Goal: Check status: Check status

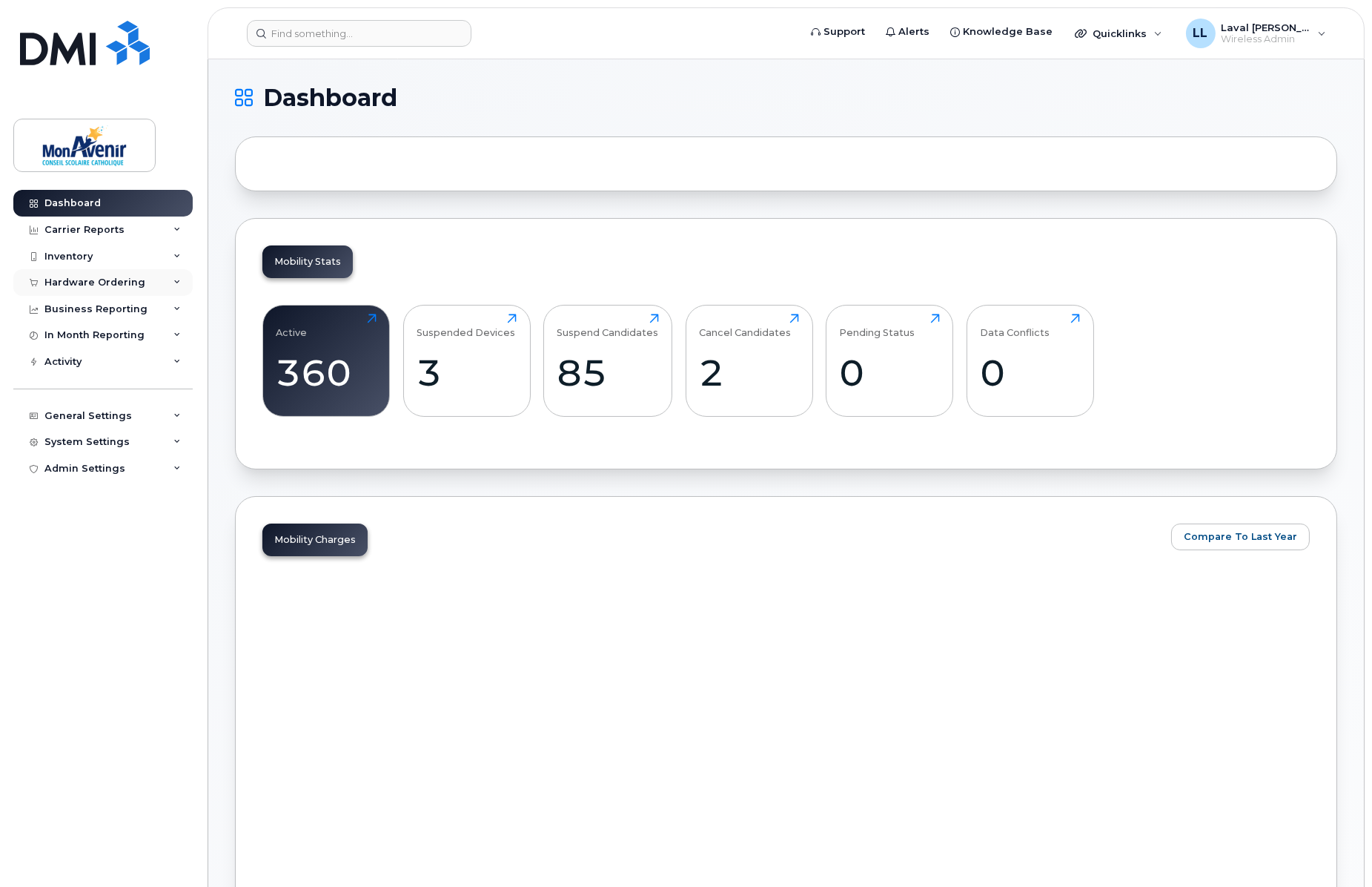
click at [86, 286] on div "Hardware Ordering" at bounding box center [95, 282] width 101 height 11
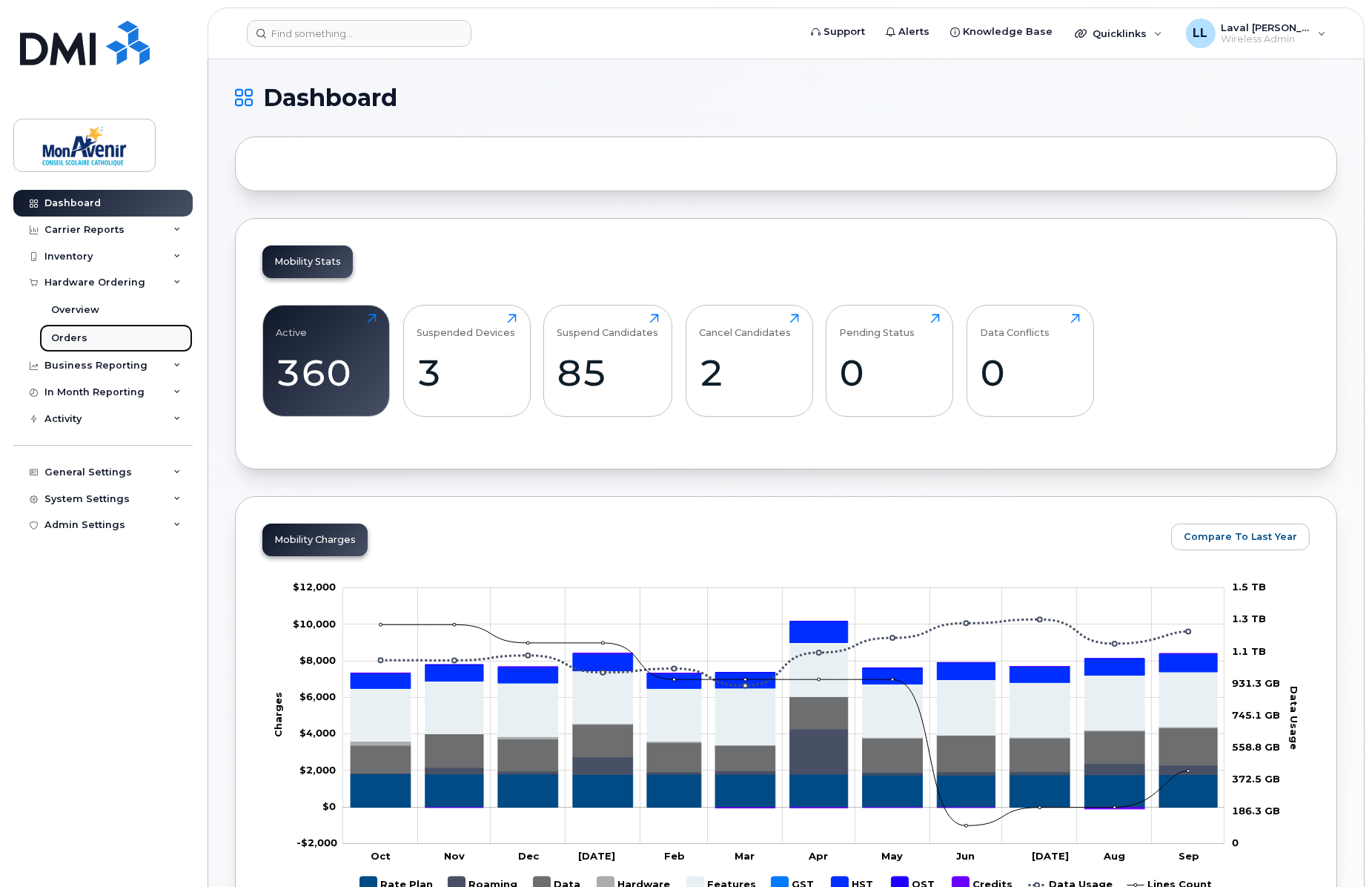
click at [79, 341] on div "Orders" at bounding box center [69, 338] width 36 height 13
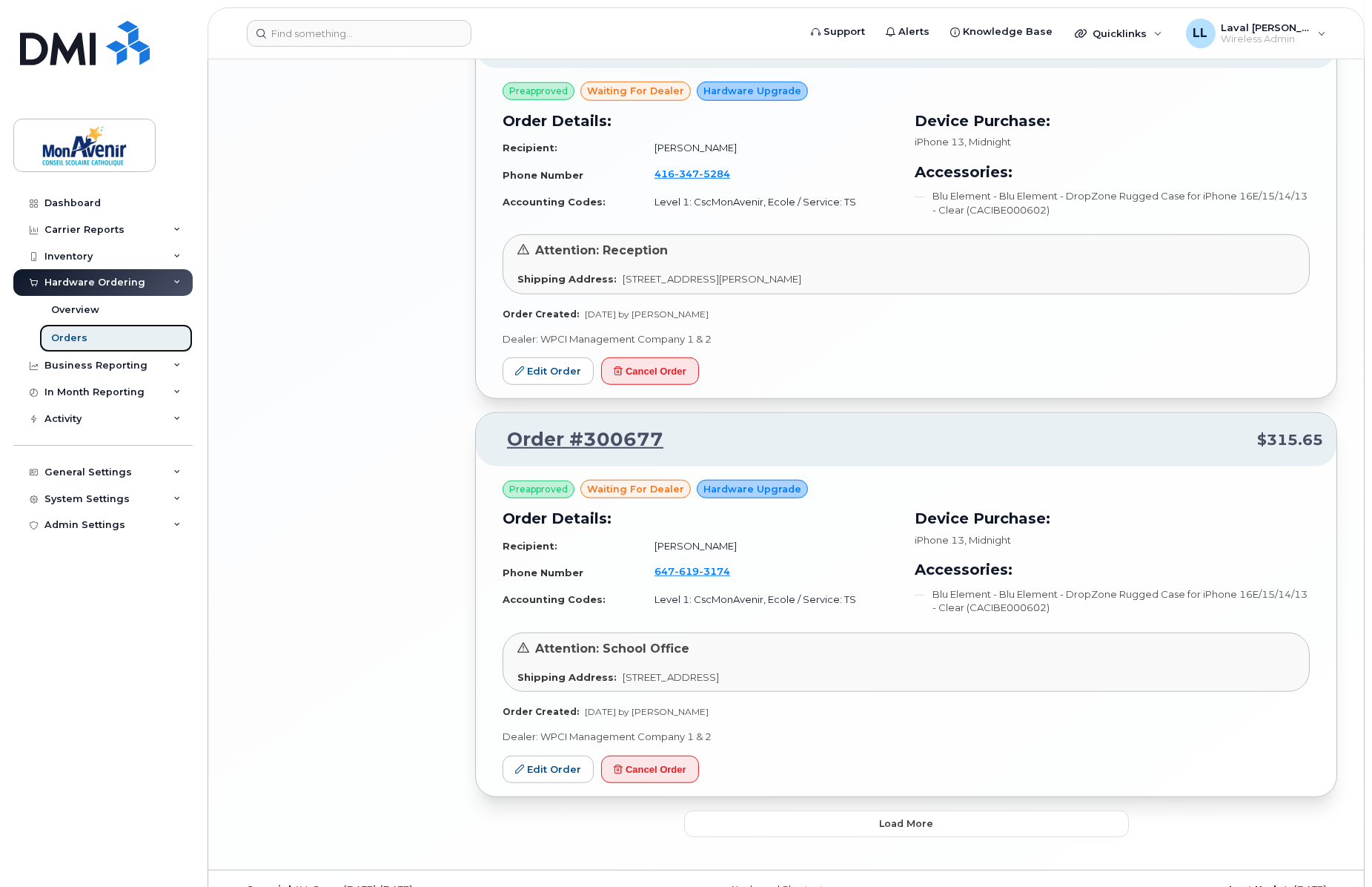
scroll to position [2670, 0]
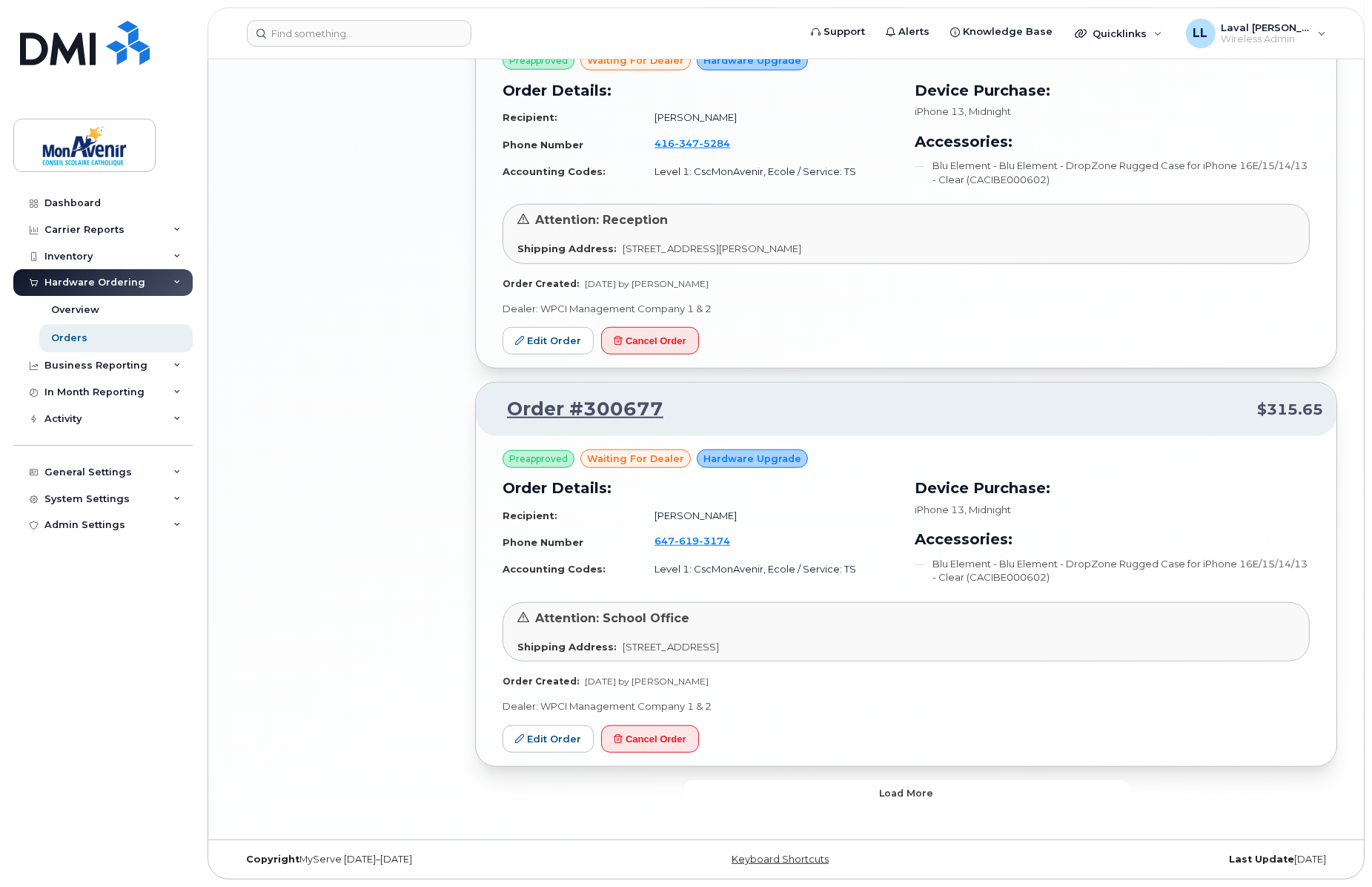
click at [912, 788] on span "Load more" at bounding box center [906, 793] width 54 height 14
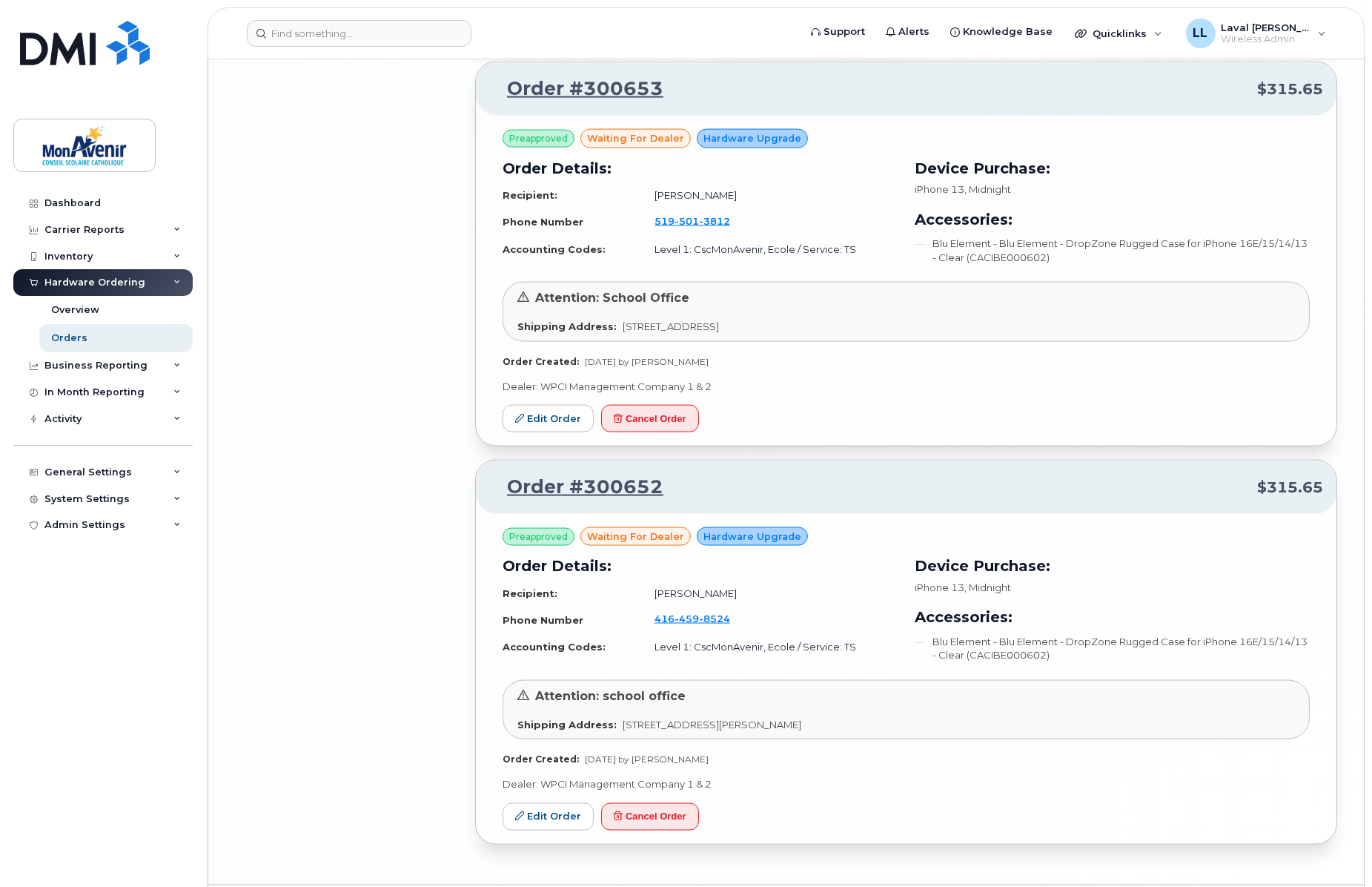
scroll to position [5026, 0]
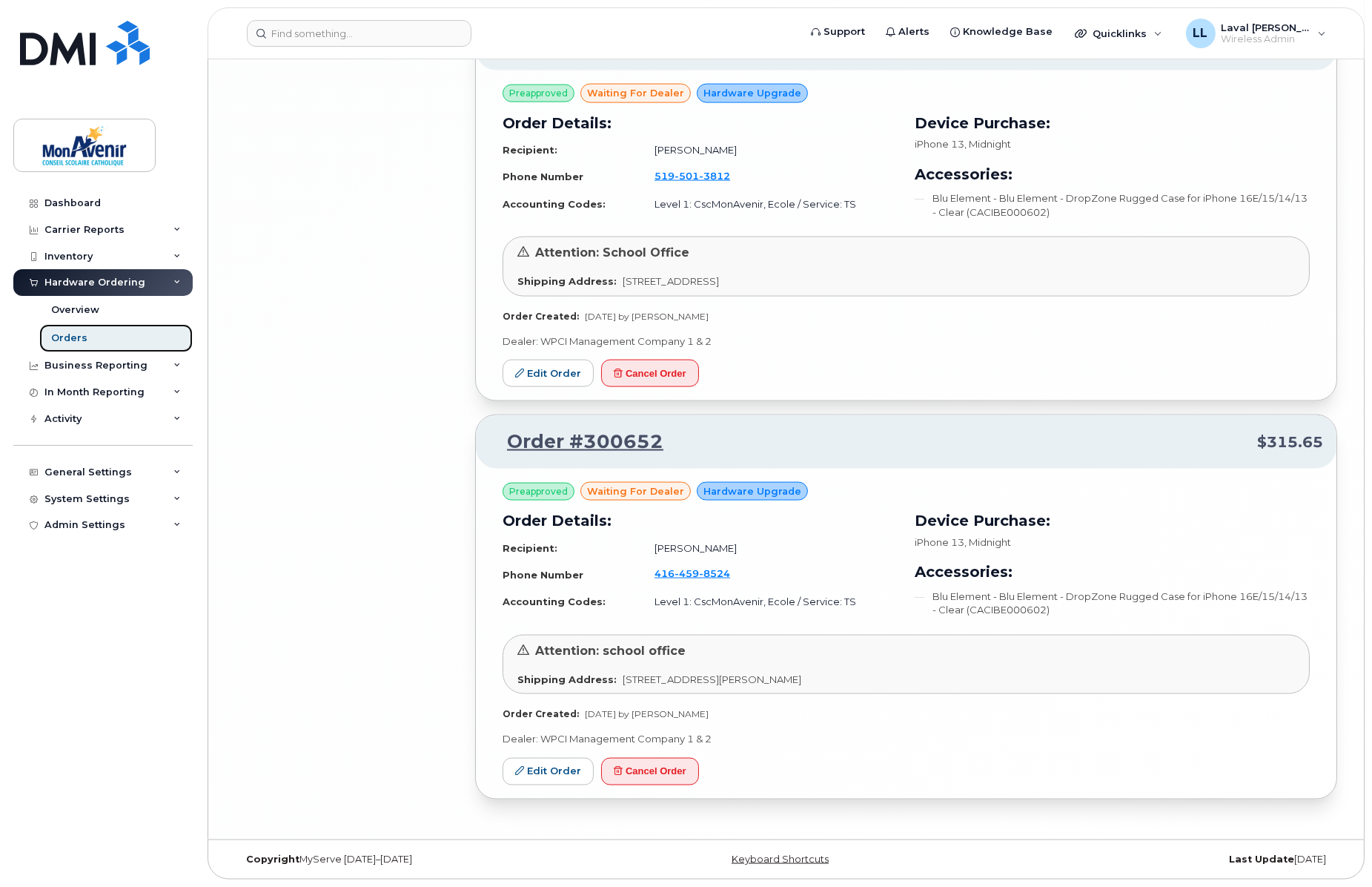
click at [67, 333] on div "Orders" at bounding box center [69, 338] width 36 height 13
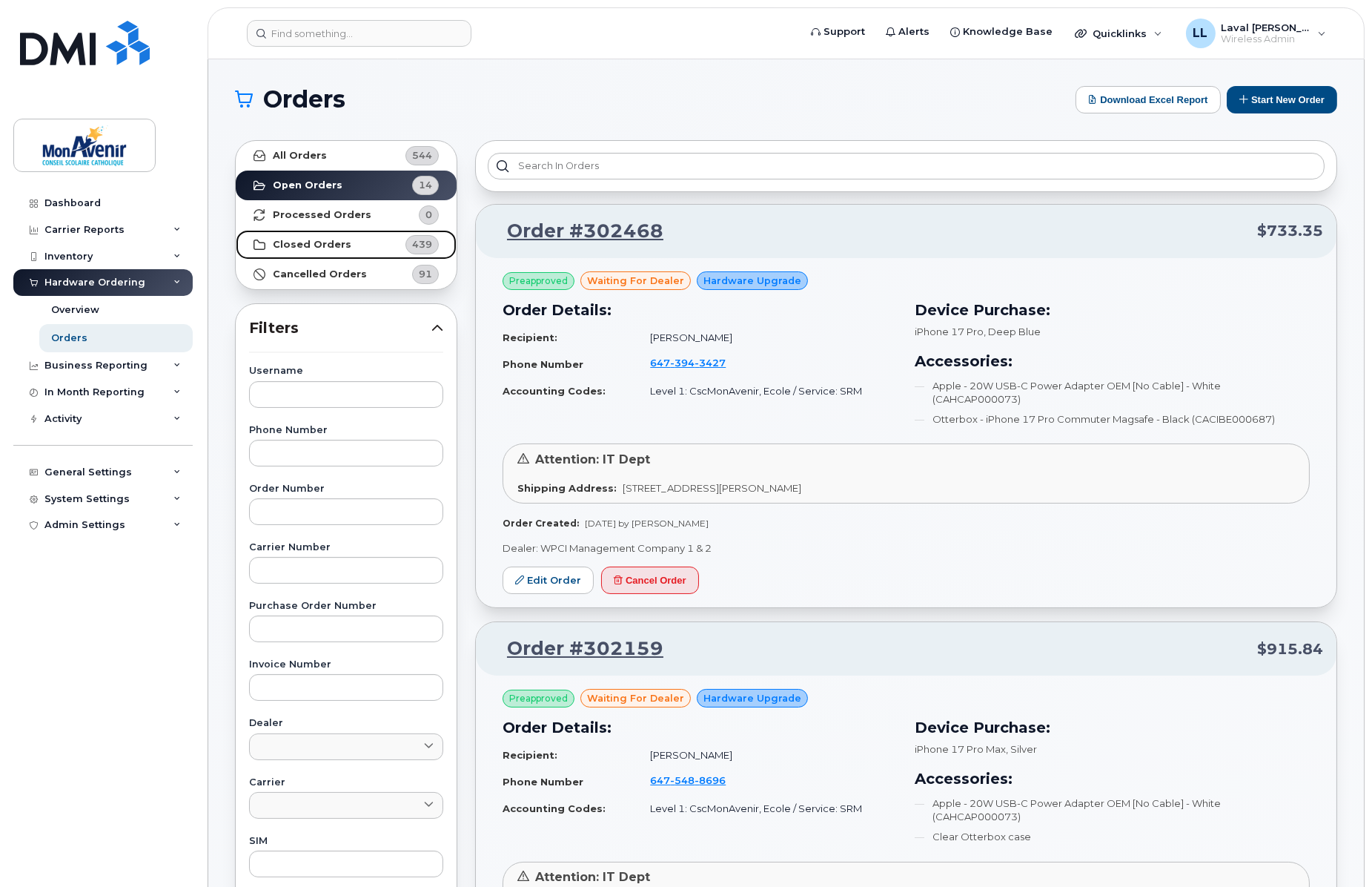
click at [310, 246] on strong "Closed Orders" at bounding box center [311, 244] width 79 height 11
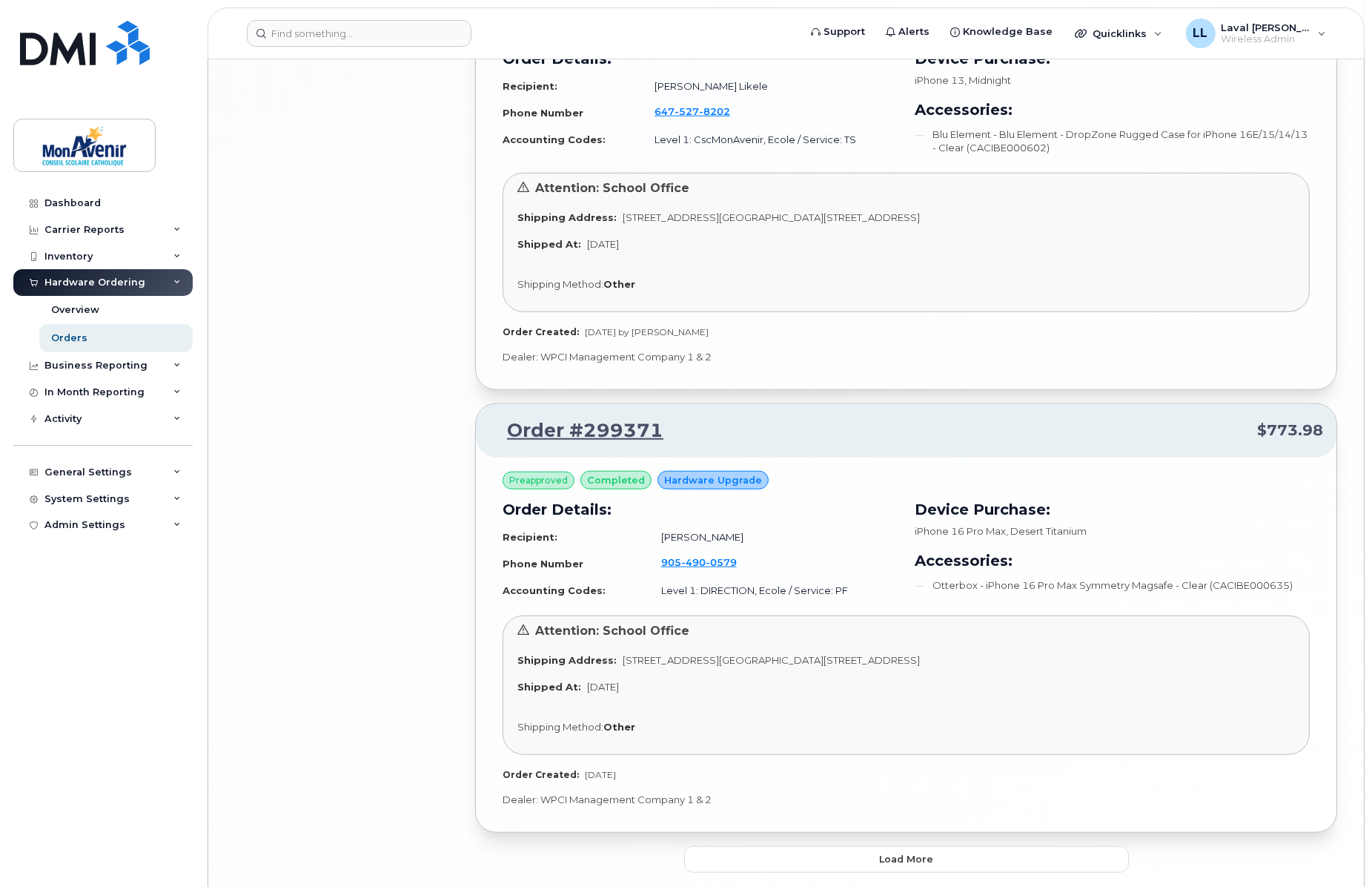
scroll to position [3115, 0]
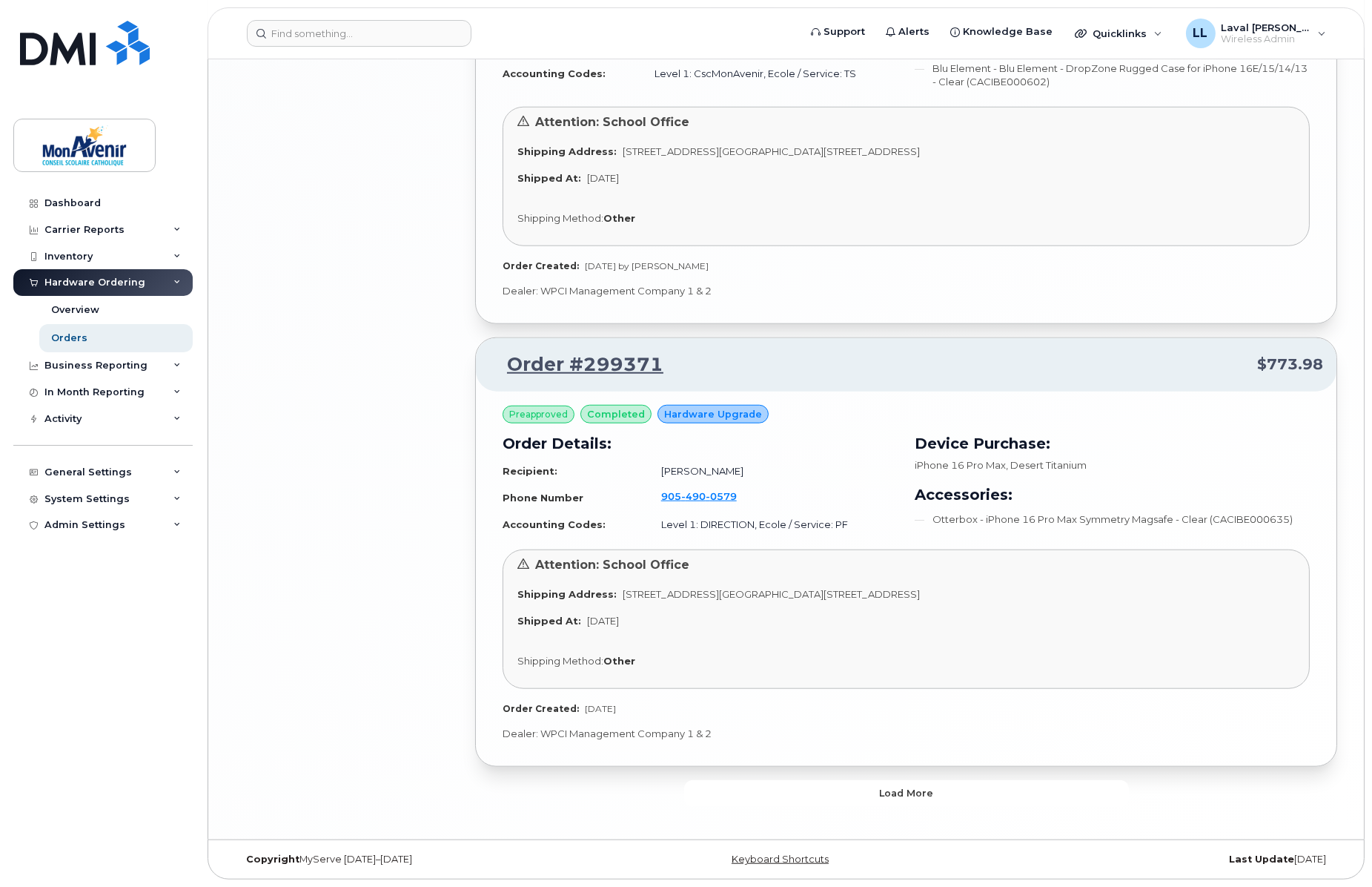
click at [931, 784] on button "Load more" at bounding box center [907, 793] width 444 height 27
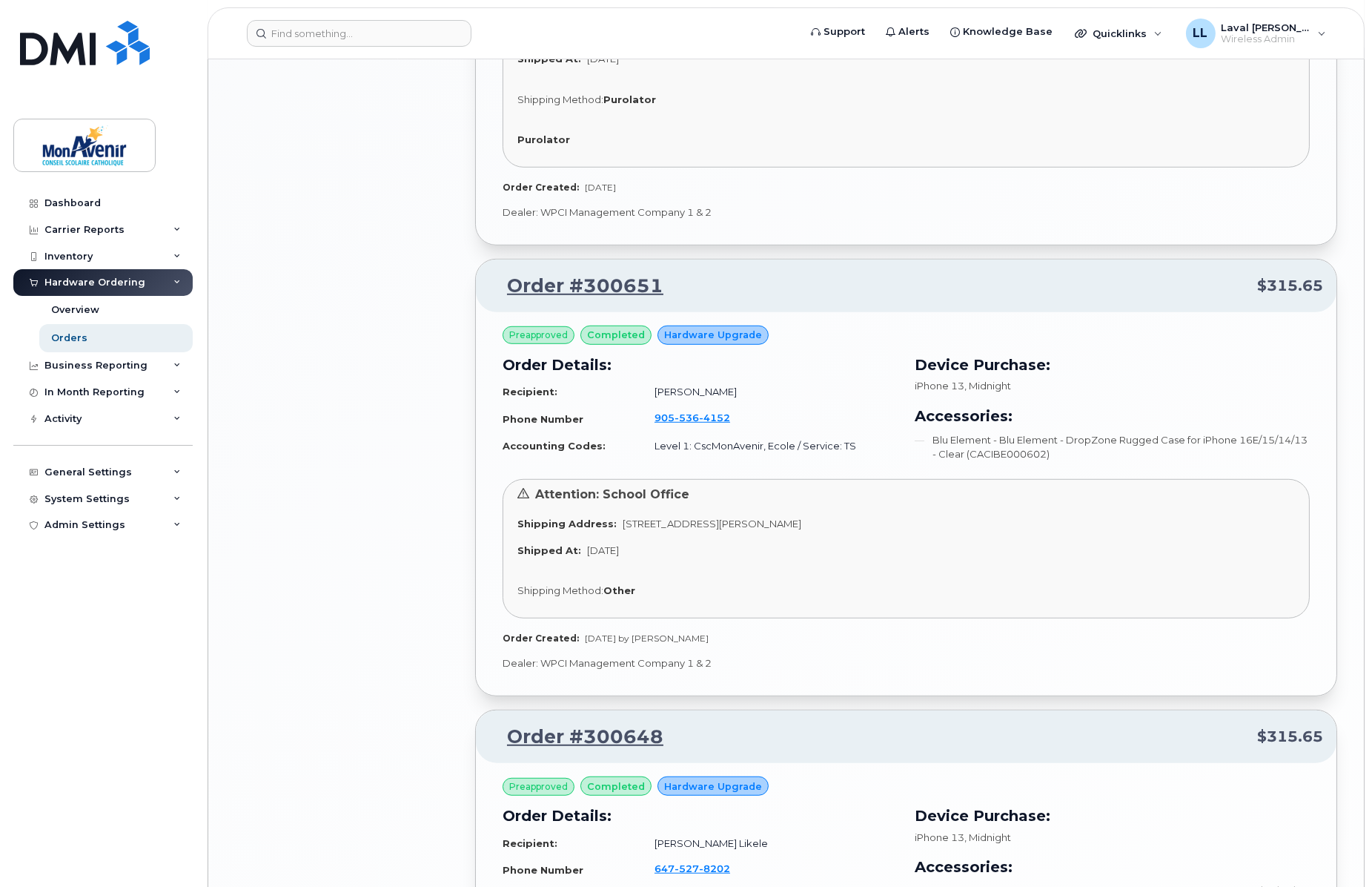
scroll to position [2208, 0]
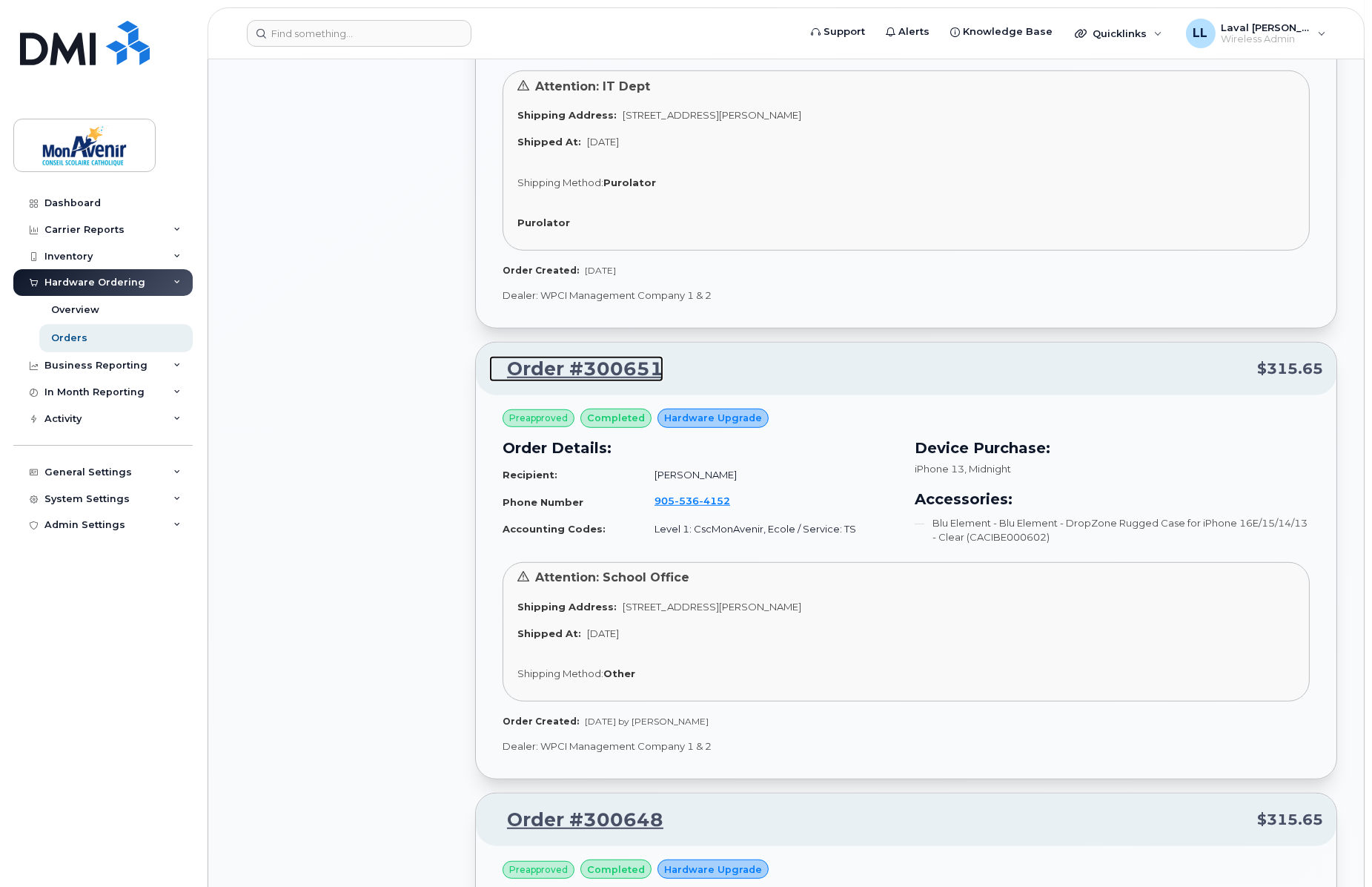
click at [600, 368] on link "Order #300651" at bounding box center [575, 369] width 174 height 27
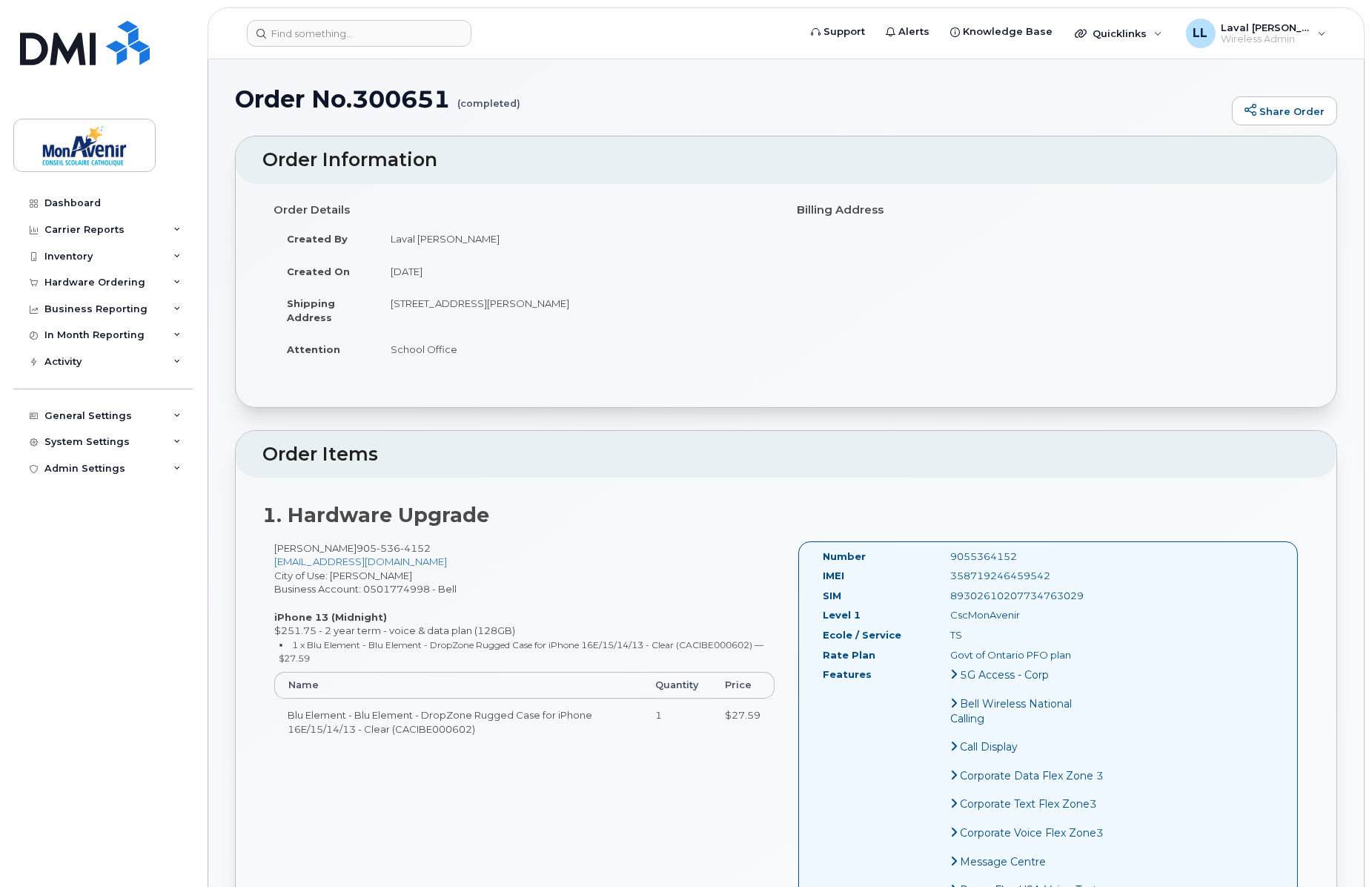
click at [1041, 584] on div "IMEI 358719246459542" at bounding box center [965, 578] width 305 height 20
drag, startPoint x: 1038, startPoint y: 574, endPoint x: 932, endPoint y: 580, distance: 106.2
click at [939, 580] on div "358719246459542" at bounding box center [1027, 576] width 178 height 14
copy div "358719246459542"
drag, startPoint x: 1078, startPoint y: 596, endPoint x: 923, endPoint y: 605, distance: 155.3
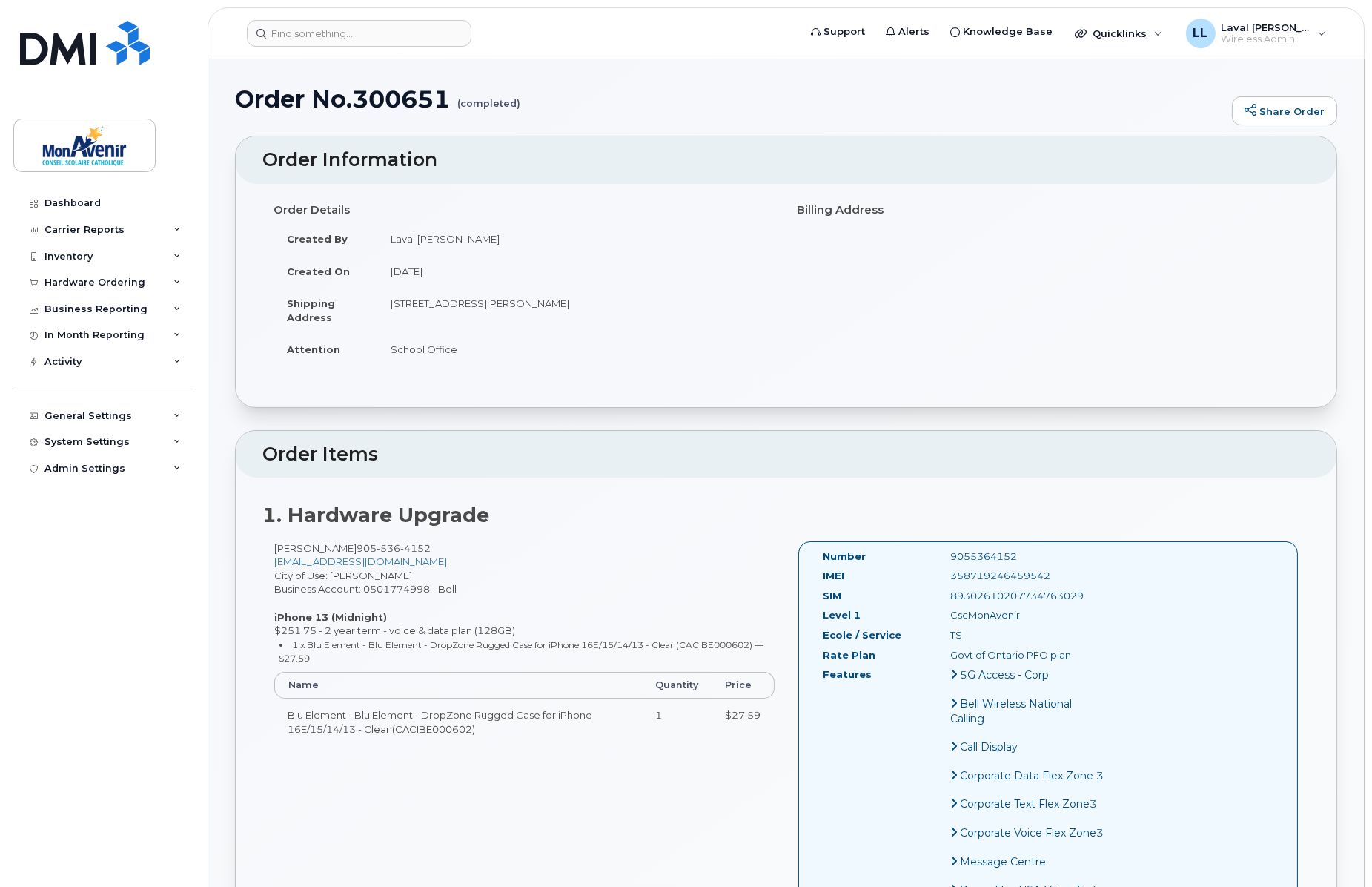
click at [938, 604] on div "SIM [TECHNICAL_ID]" at bounding box center [965, 598] width 305 height 20
copy div "89302610207734763029"
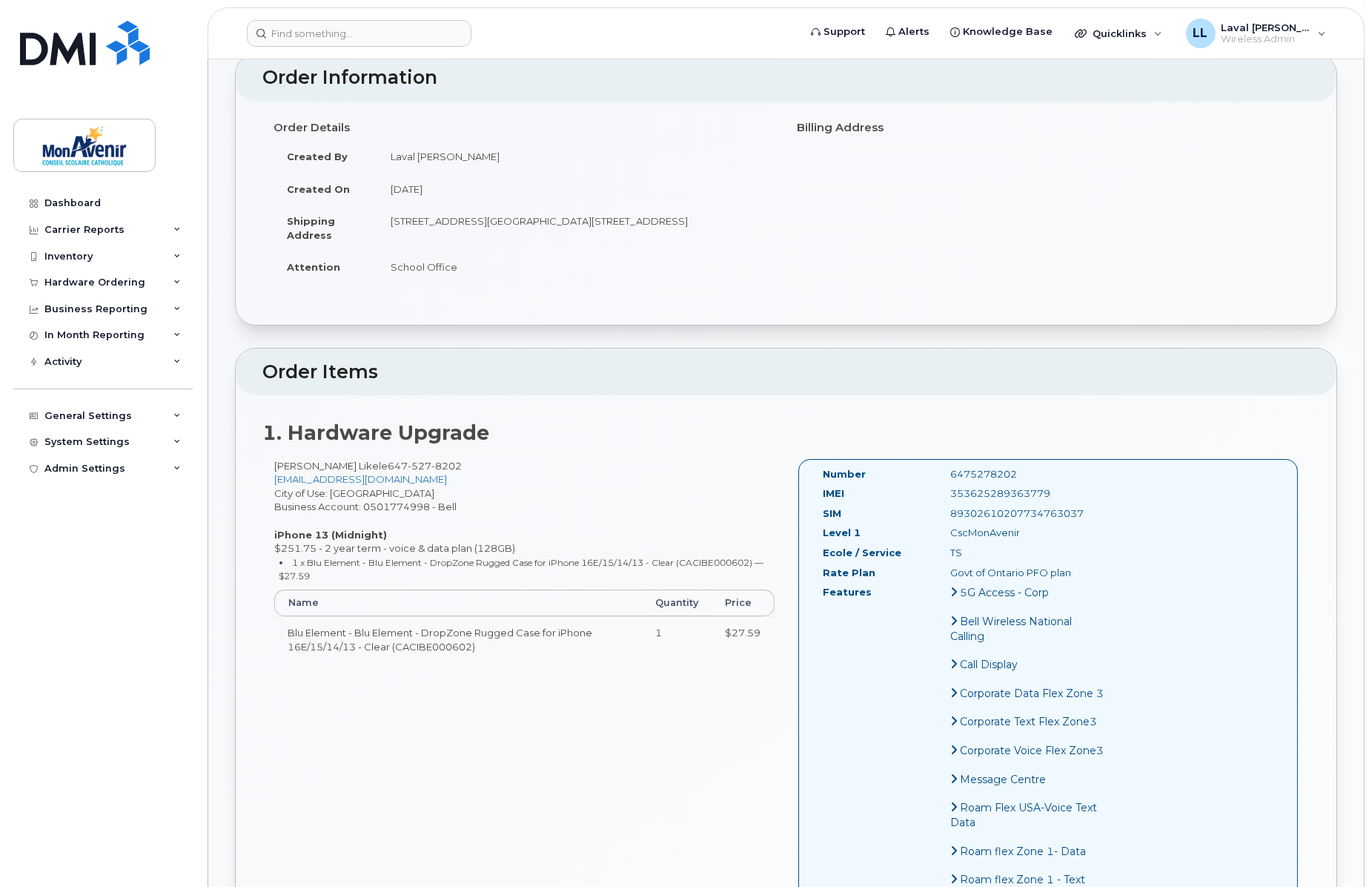
drag, startPoint x: 1043, startPoint y: 494, endPoint x: 930, endPoint y: 500, distance: 113.2
click at [939, 500] on div "353625289363779" at bounding box center [1027, 493] width 178 height 14
copy div "353625289363779"
drag, startPoint x: 1092, startPoint y: 513, endPoint x: 935, endPoint y: 519, distance: 157.1
click at [935, 519] on div "Number 6475278202 IMEI 353625289363779 SIM 89302610207734763037 Level 1 CscMonA…" at bounding box center [1048, 870] width 500 height 823
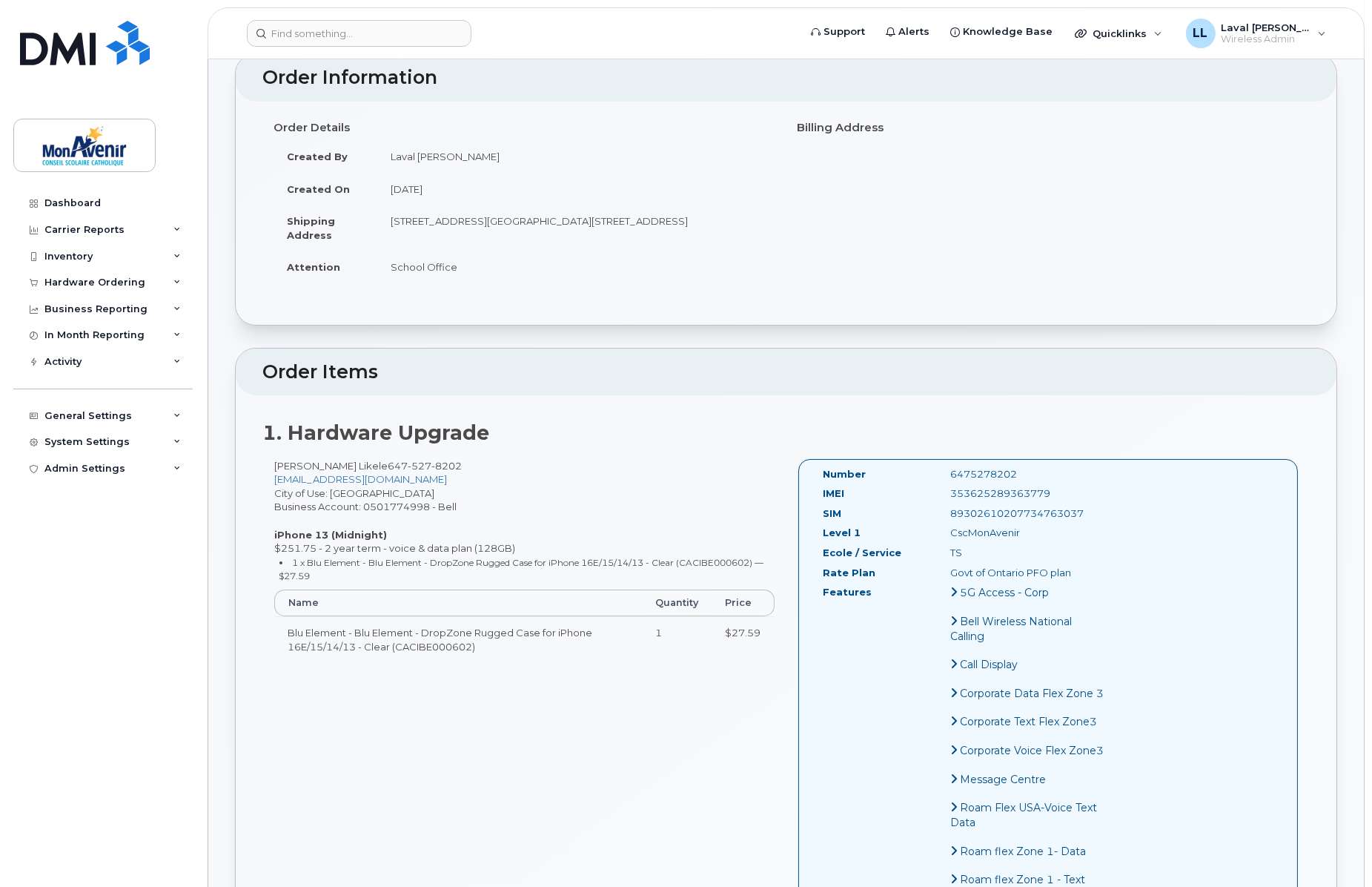
copy div "89302610207734763037"
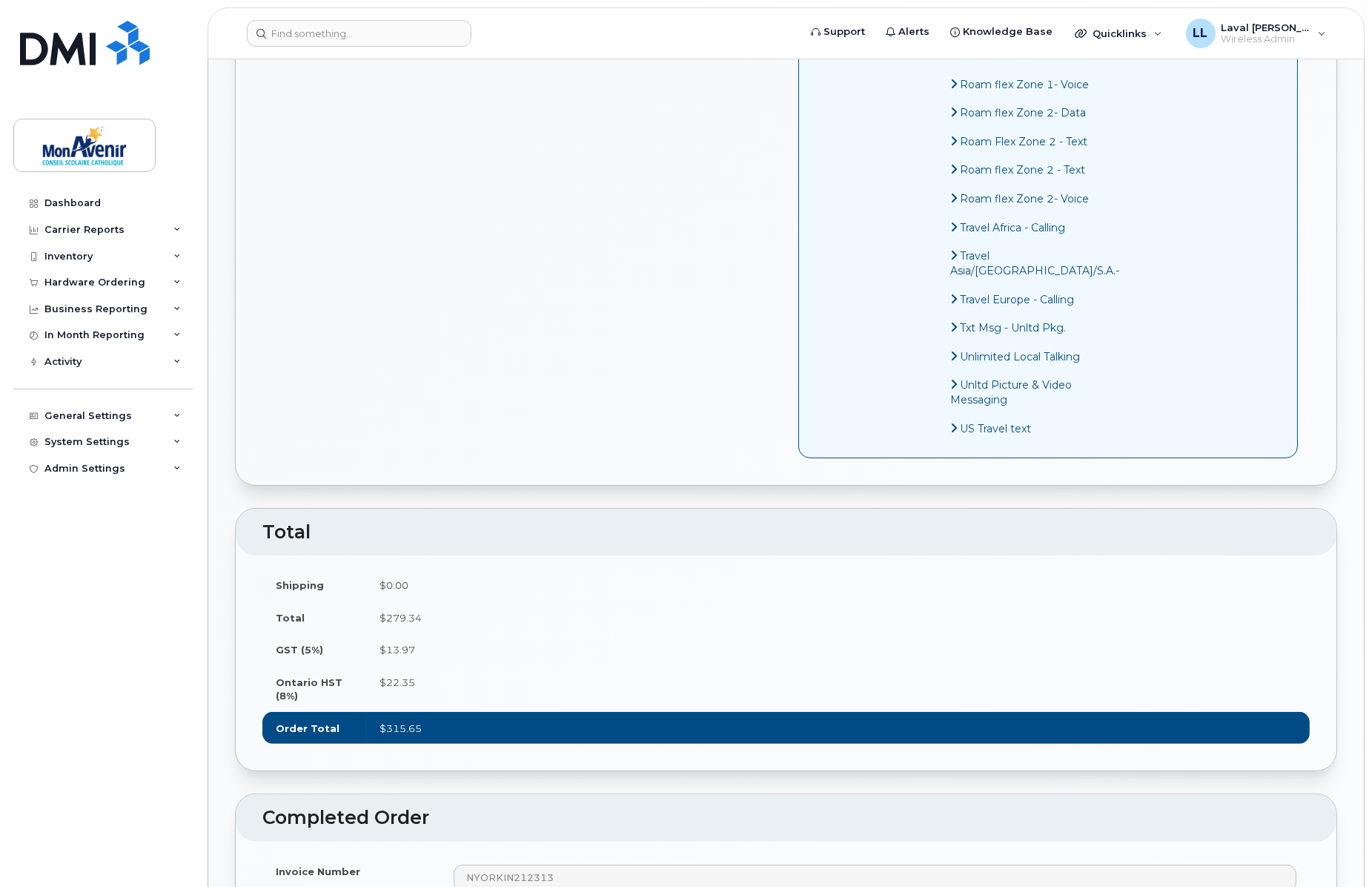
scroll to position [823, 0]
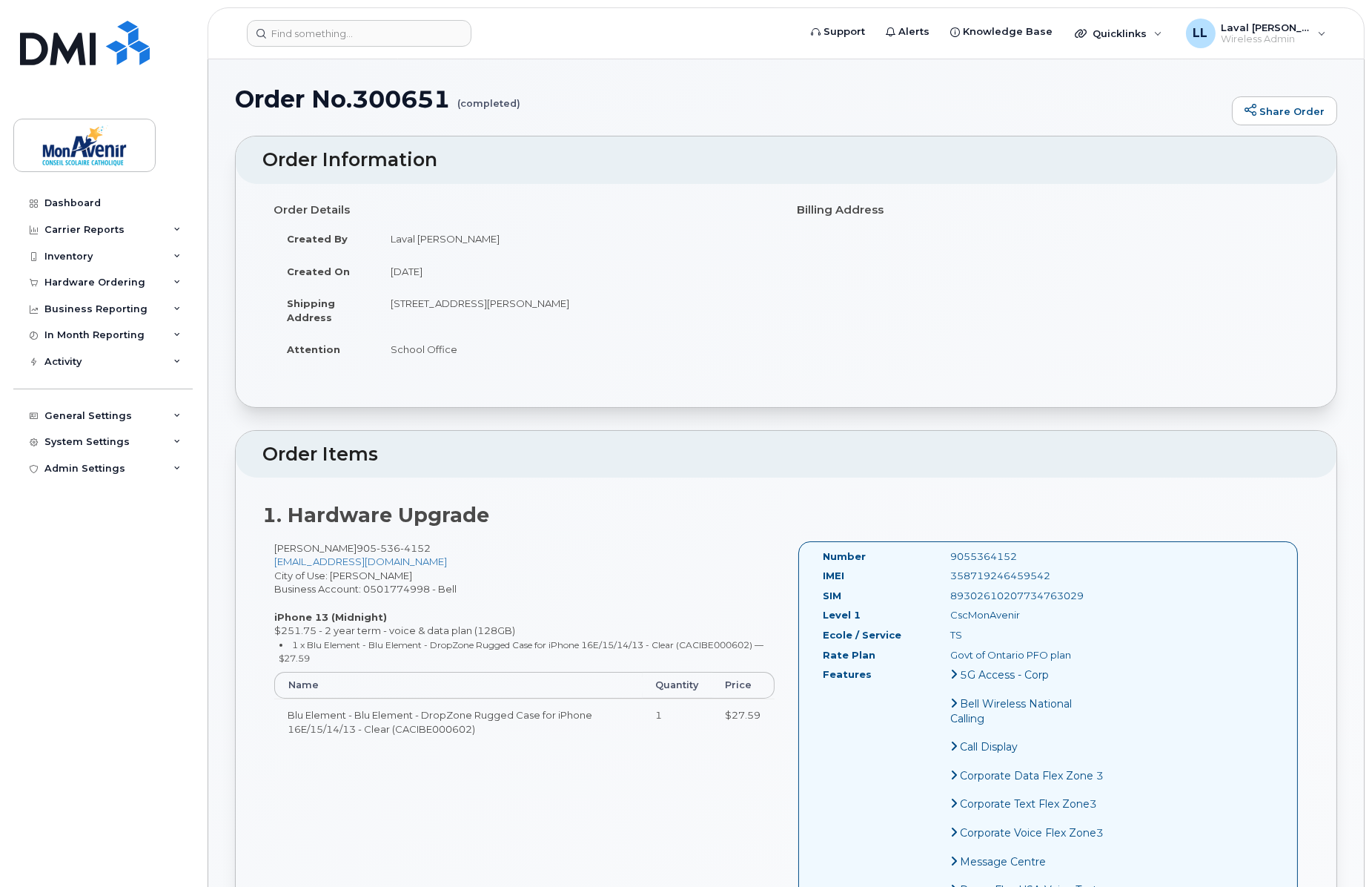
drag, startPoint x: 525, startPoint y: 525, endPoint x: 553, endPoint y: 516, distance: 29.4
click at [530, 524] on h2 "1. Hardware Upgrade" at bounding box center [785, 515] width 1047 height 22
drag, startPoint x: 1078, startPoint y: 594, endPoint x: 935, endPoint y: 604, distance: 143.3
click at [935, 604] on div "SIM [TECHNICAL_ID]" at bounding box center [965, 598] width 305 height 20
copy div "89302610207734763029"
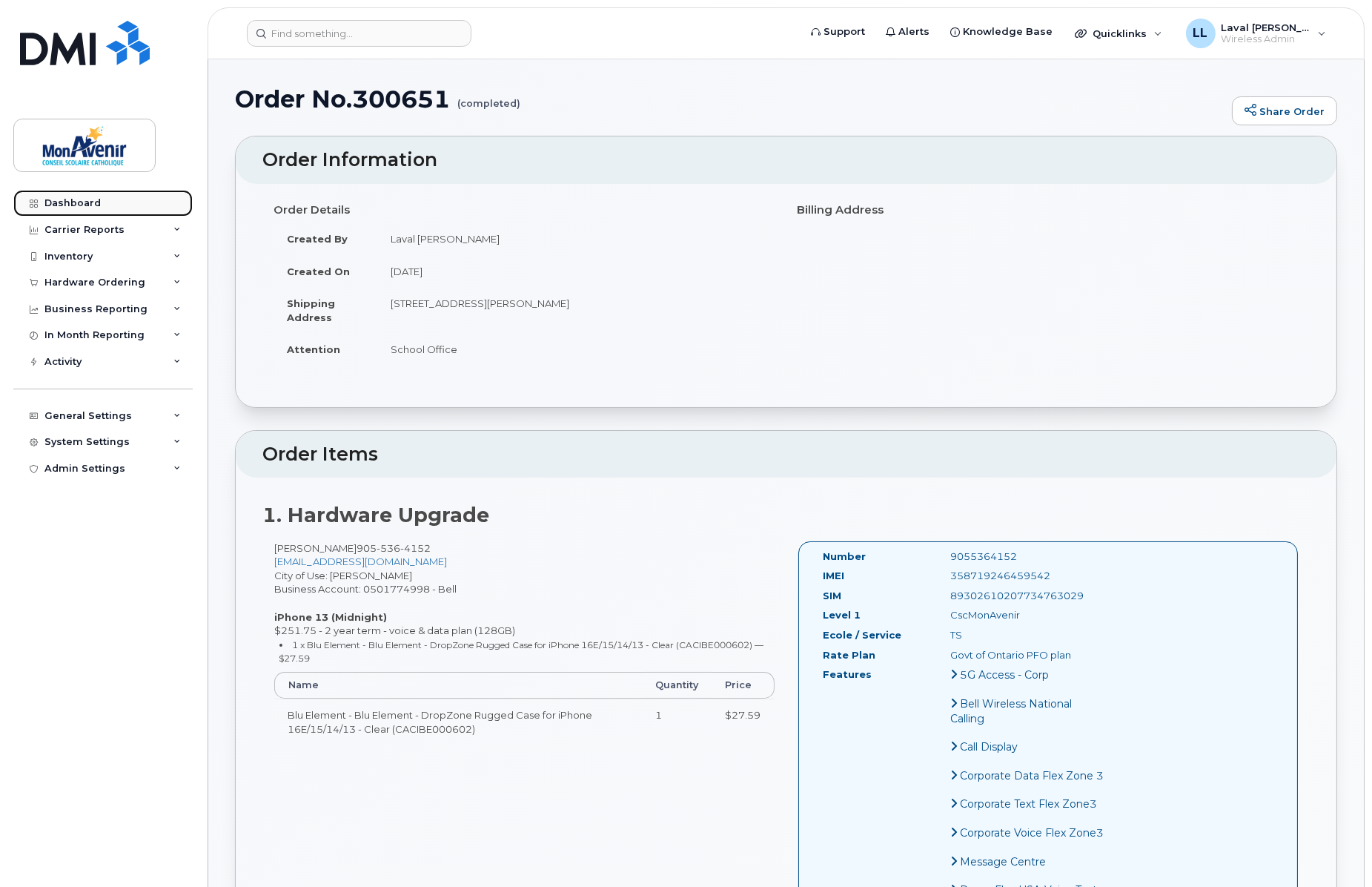
click at [85, 201] on div "Dashboard" at bounding box center [72, 203] width 56 height 11
